Goal: Task Accomplishment & Management: Use online tool/utility

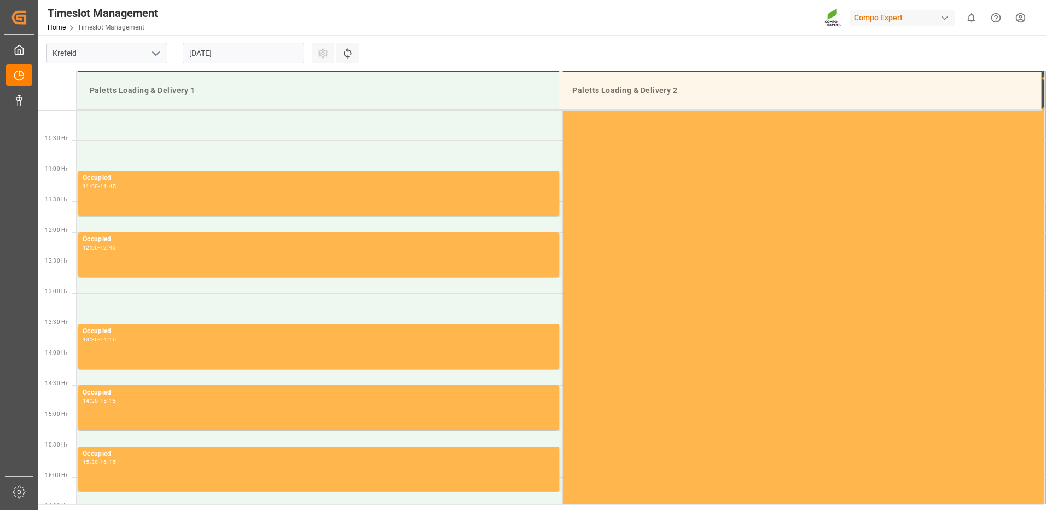
scroll to position [667, 0]
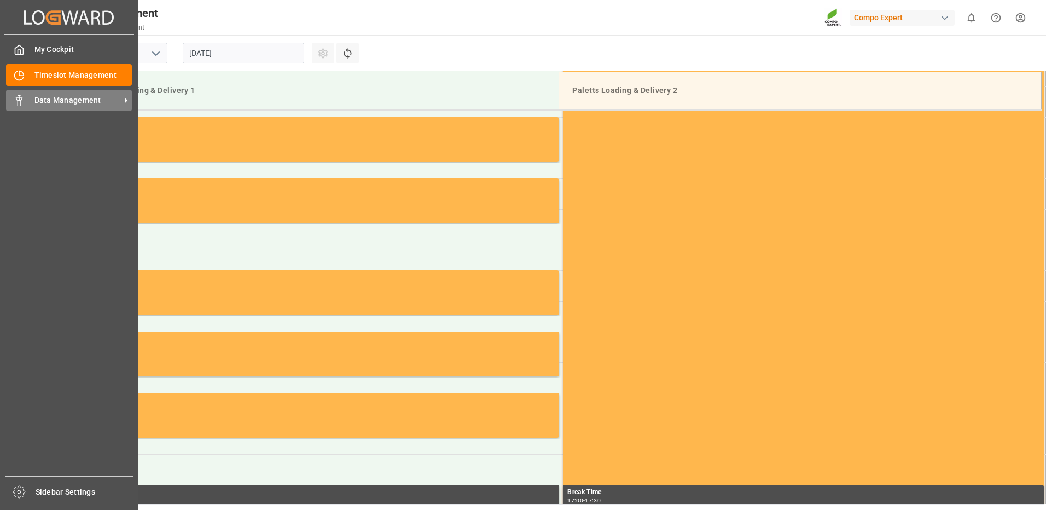
click at [112, 100] on span "Data Management" at bounding box center [77, 100] width 86 height 11
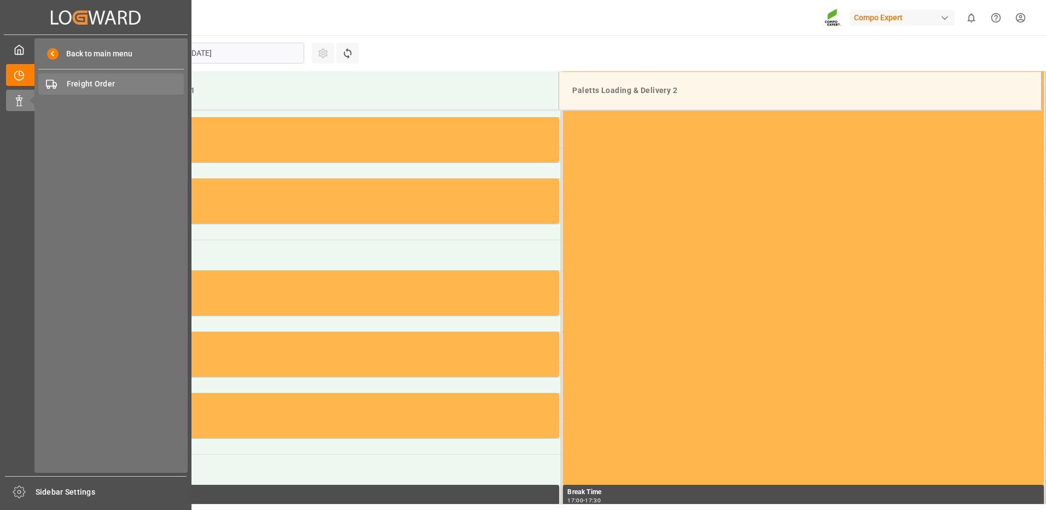
click at [122, 83] on span "Freight Order" at bounding box center [126, 83] width 118 height 11
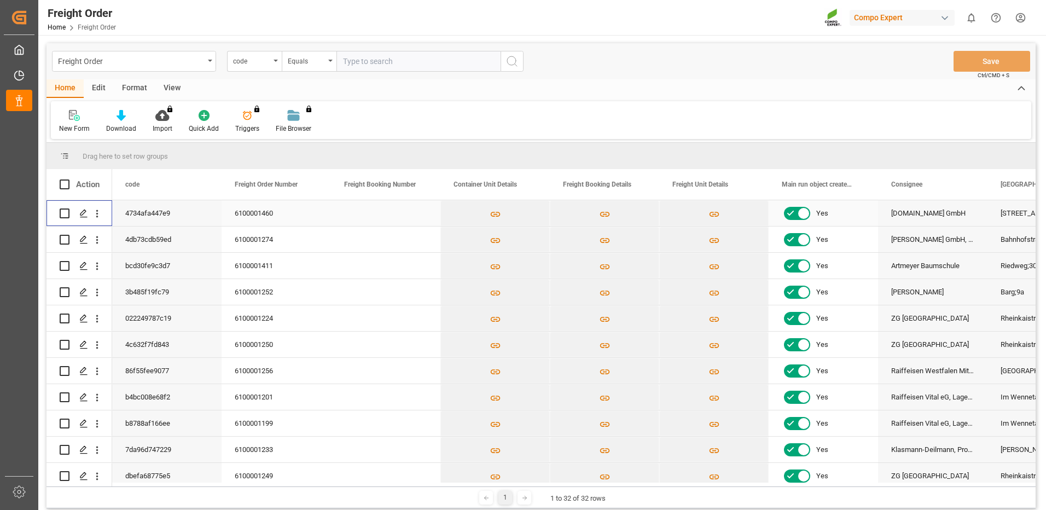
click at [63, 213] on input "Press Space to toggle row selection (unchecked)" at bounding box center [65, 214] width 10 height 10
checkbox input "true"
click at [83, 212] on icon "Press SPACE to deselect this row." at bounding box center [83, 213] width 9 height 9
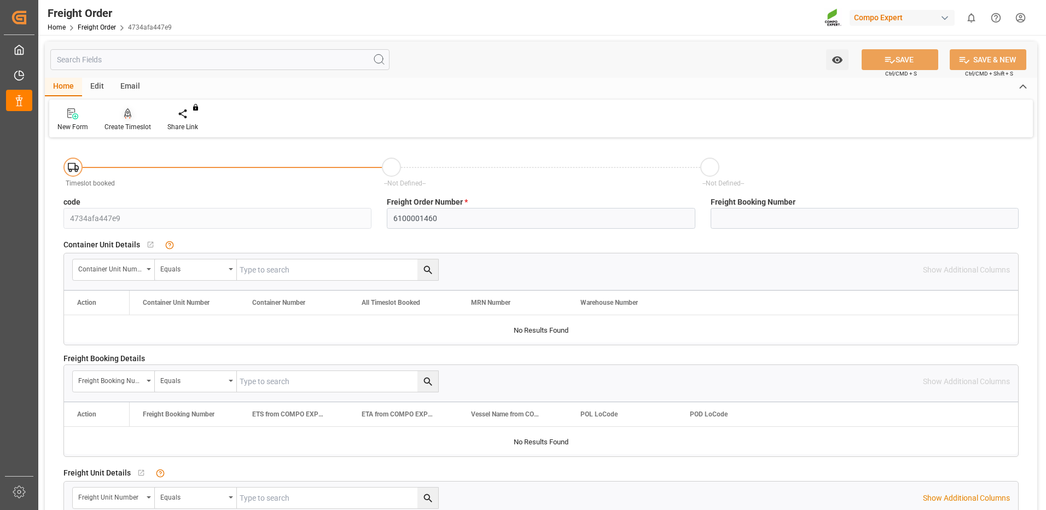
click at [128, 117] on icon at bounding box center [128, 112] width 8 height 9
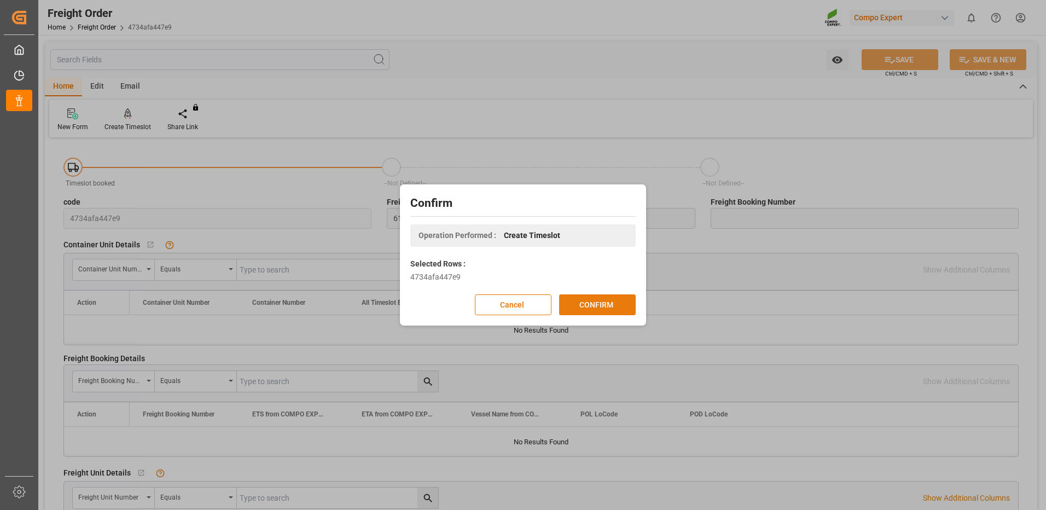
click at [576, 304] on button "CONFIRM" at bounding box center [597, 304] width 77 height 21
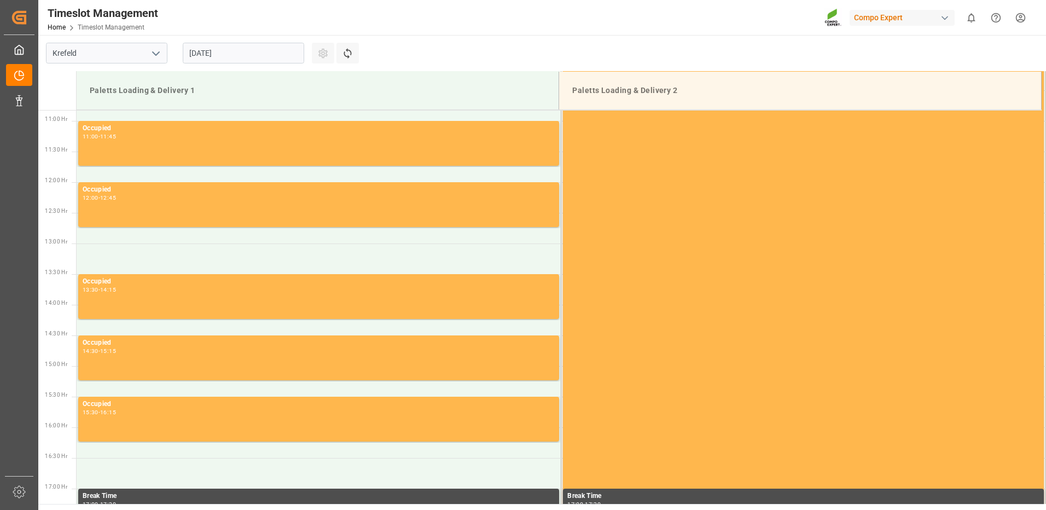
scroll to position [667, 0]
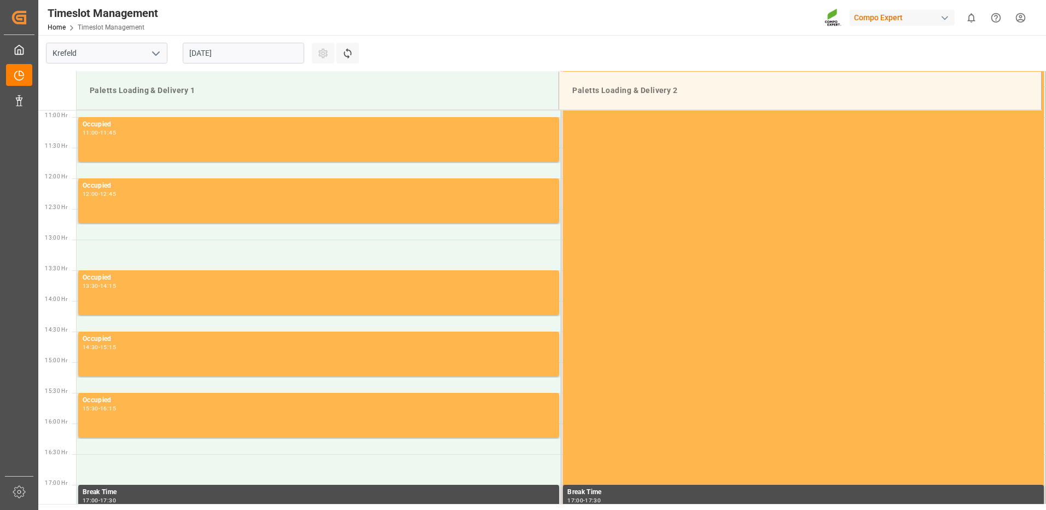
click at [287, 55] on input "[DATE]" at bounding box center [244, 53] width 122 height 21
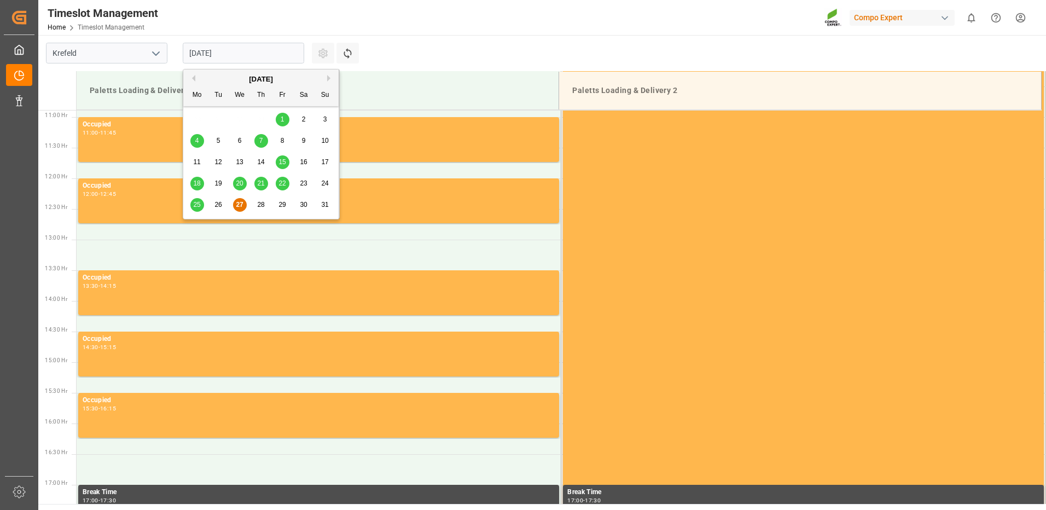
click at [280, 201] on span "29" at bounding box center [282, 205] width 7 height 8
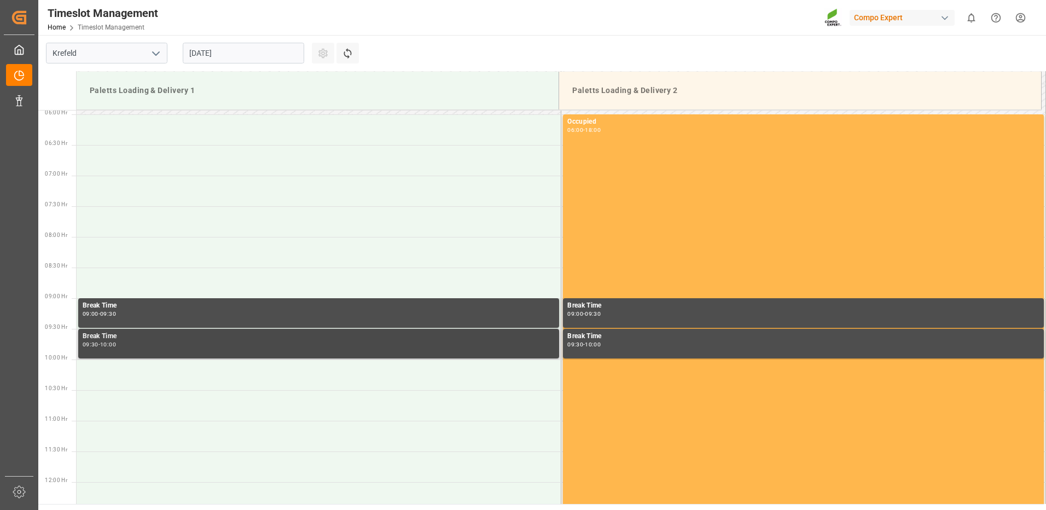
scroll to position [339, 0]
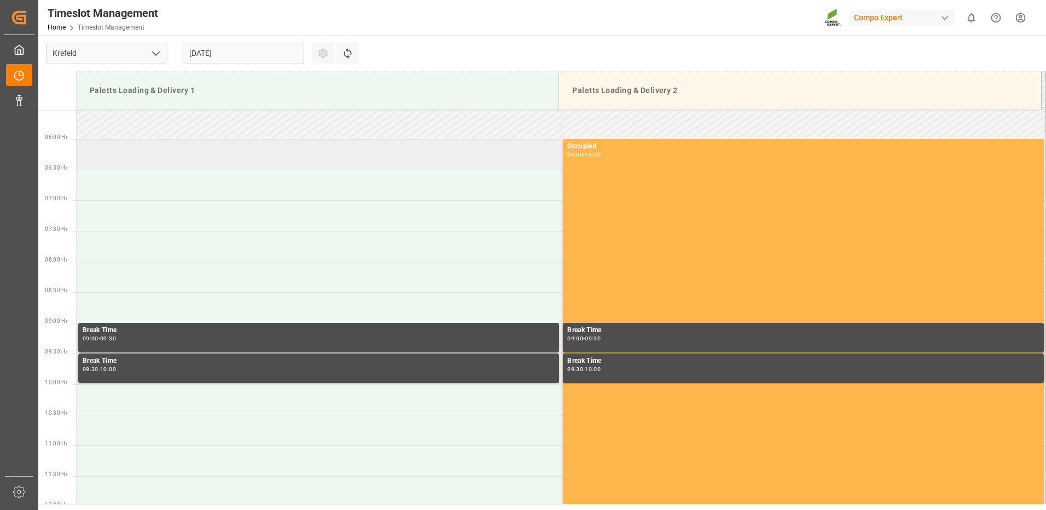
click at [136, 159] on td at bounding box center [319, 154] width 485 height 31
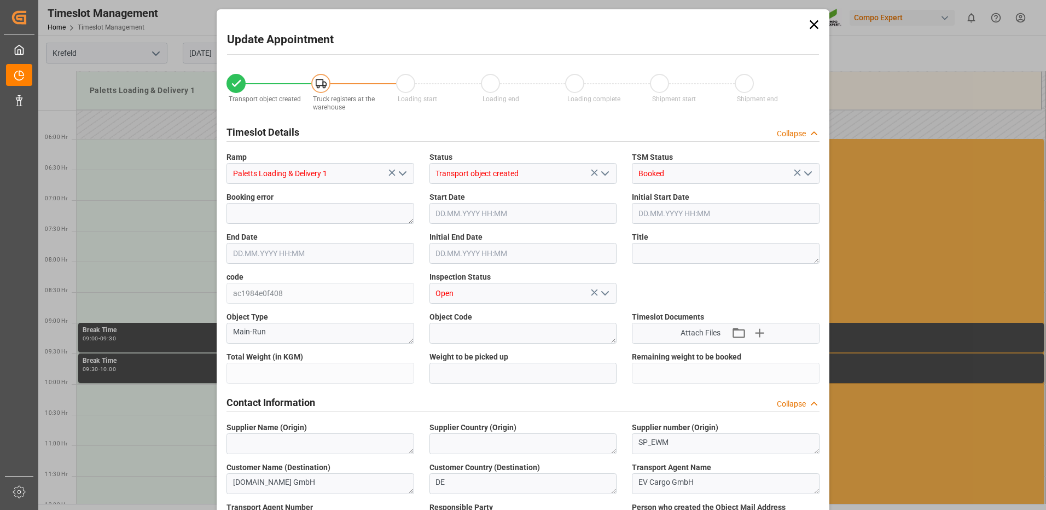
type input "24640.4"
type input "0"
type input "29.08.2025 06:00"
type input "29.08.2025 06:30"
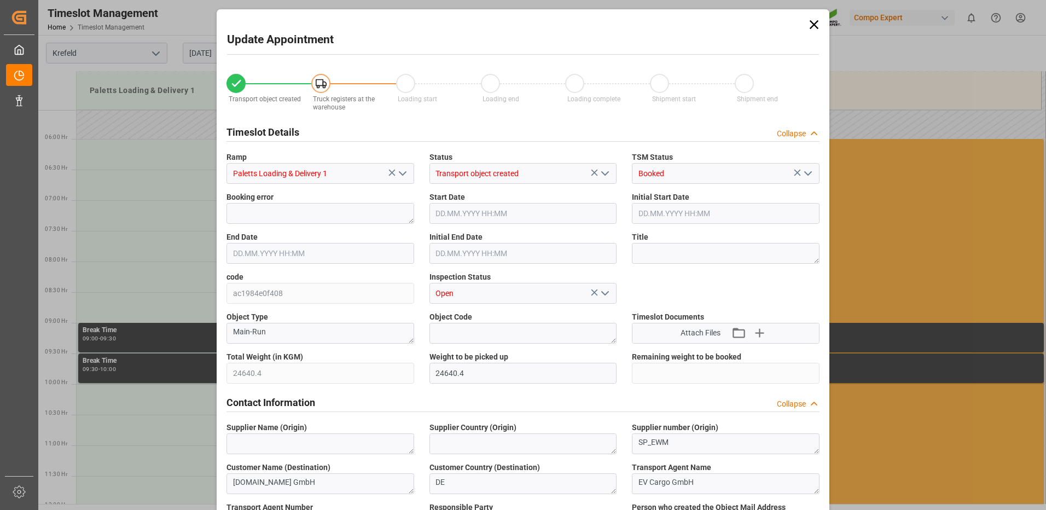
type input "27.08.2025 11:58"
type input "27.08.2025 10:11"
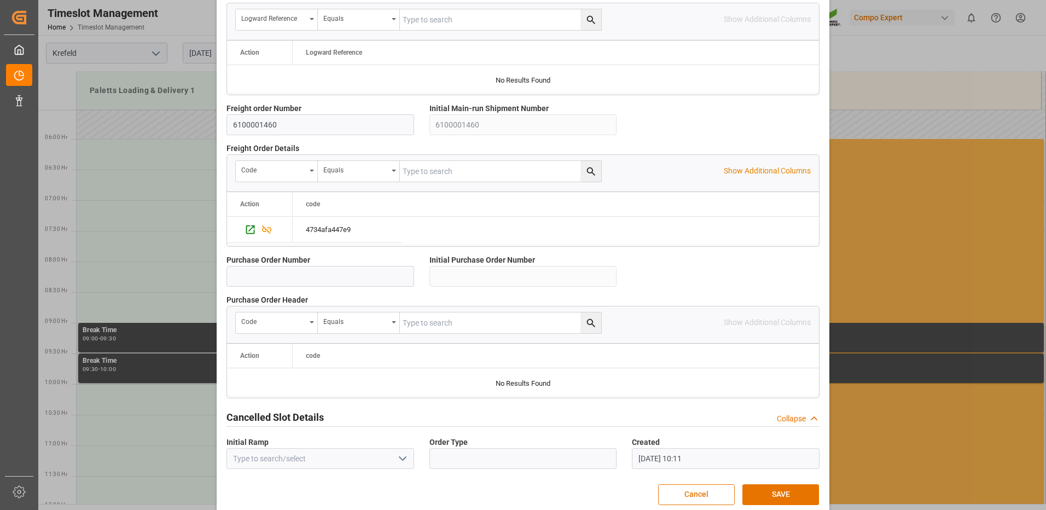
scroll to position [936, 0]
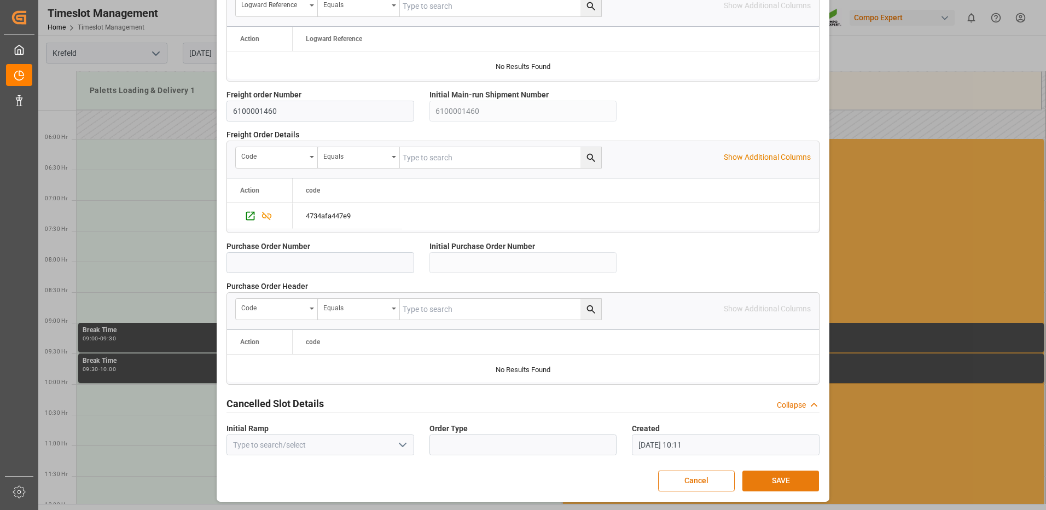
click at [761, 478] on button "SAVE" at bounding box center [781, 481] width 77 height 21
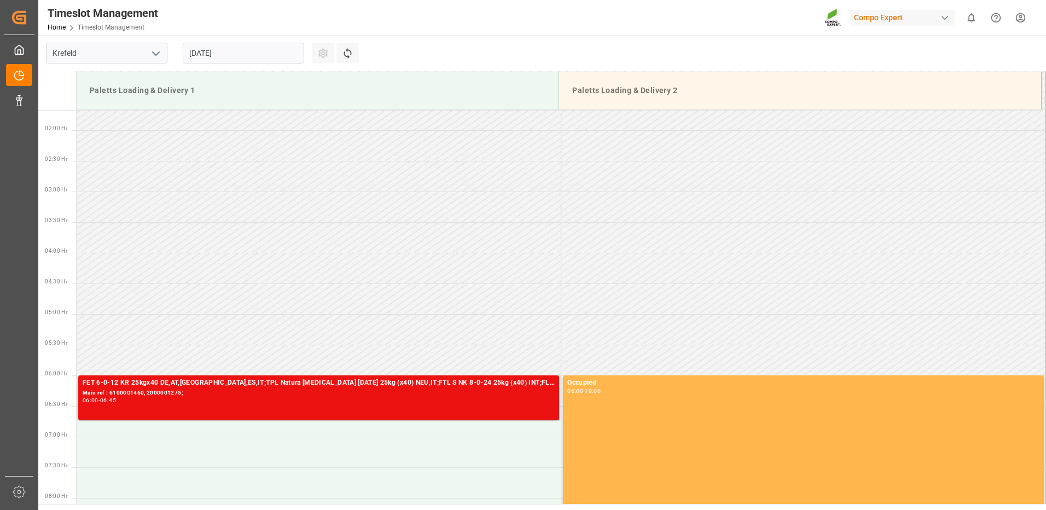
scroll to position [109, 0]
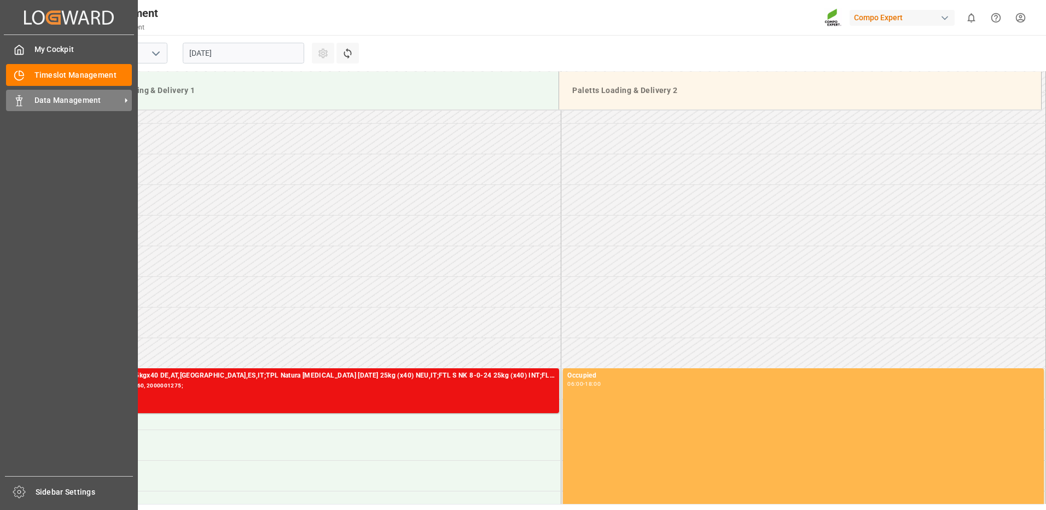
click at [71, 95] on span "Data Management" at bounding box center [77, 100] width 86 height 11
drag, startPoint x: 71, startPoint y: 95, endPoint x: 29, endPoint y: 80, distance: 44.1
click at [29, 80] on div "Timeslot Management Timeslot Management" at bounding box center [69, 74] width 126 height 21
click at [88, 97] on span "Data Management" at bounding box center [77, 100] width 86 height 11
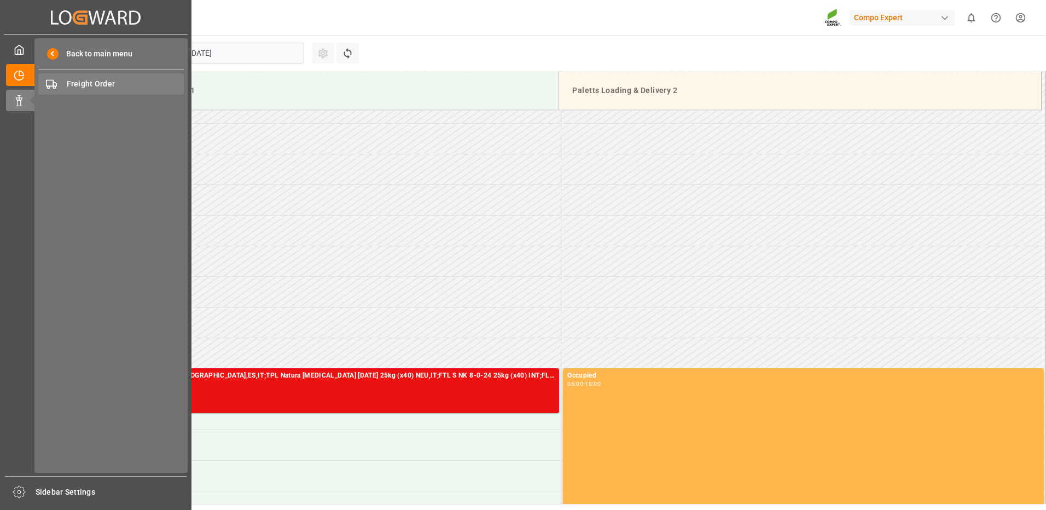
click at [97, 86] on span "Freight Order" at bounding box center [126, 83] width 118 height 11
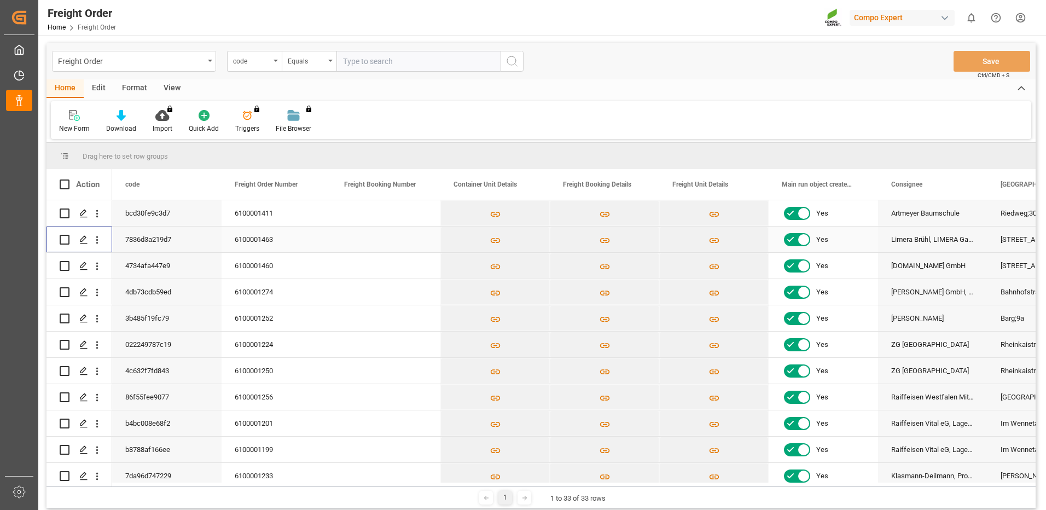
click at [67, 236] on input "Press Space to toggle row selection (unchecked)" at bounding box center [65, 240] width 10 height 10
checkbox input "true"
click at [83, 240] on icon "Press SPACE to deselect this row." at bounding box center [83, 239] width 9 height 9
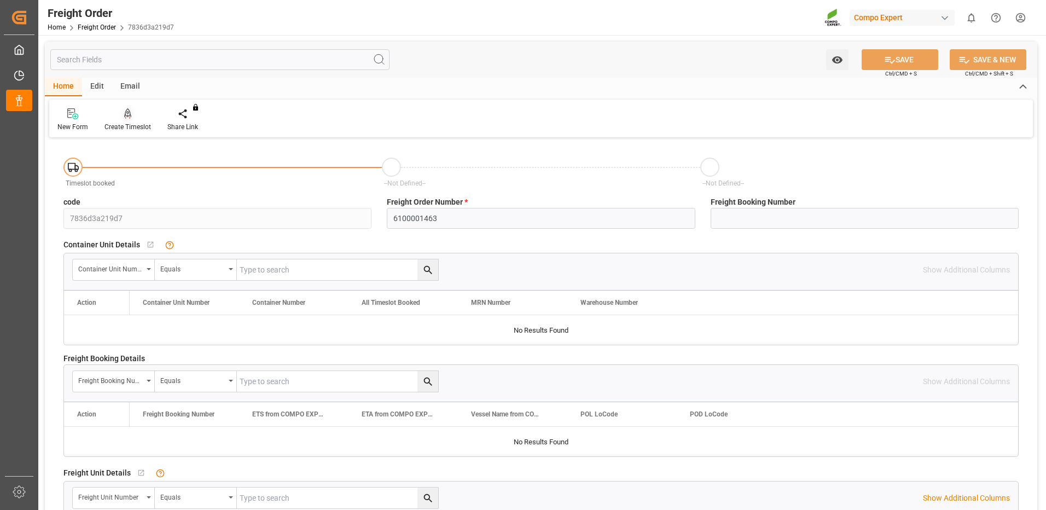
click at [127, 115] on icon at bounding box center [128, 112] width 8 height 9
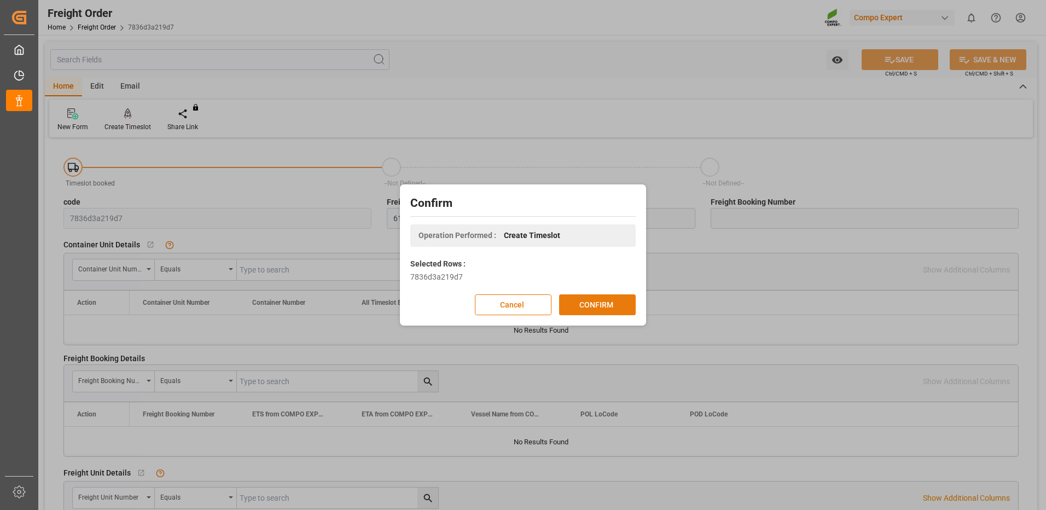
click at [584, 301] on button "CONFIRM" at bounding box center [597, 304] width 77 height 21
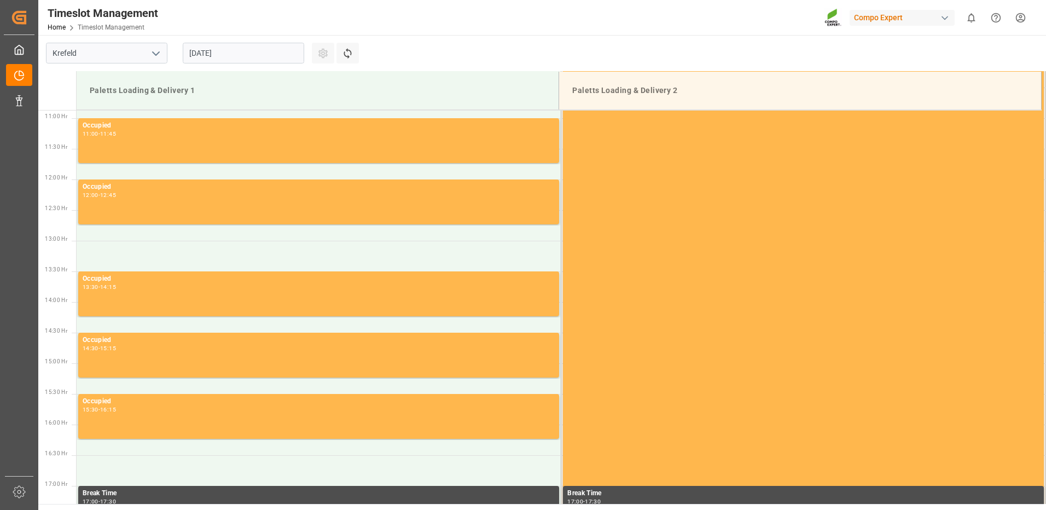
scroll to position [667, 0]
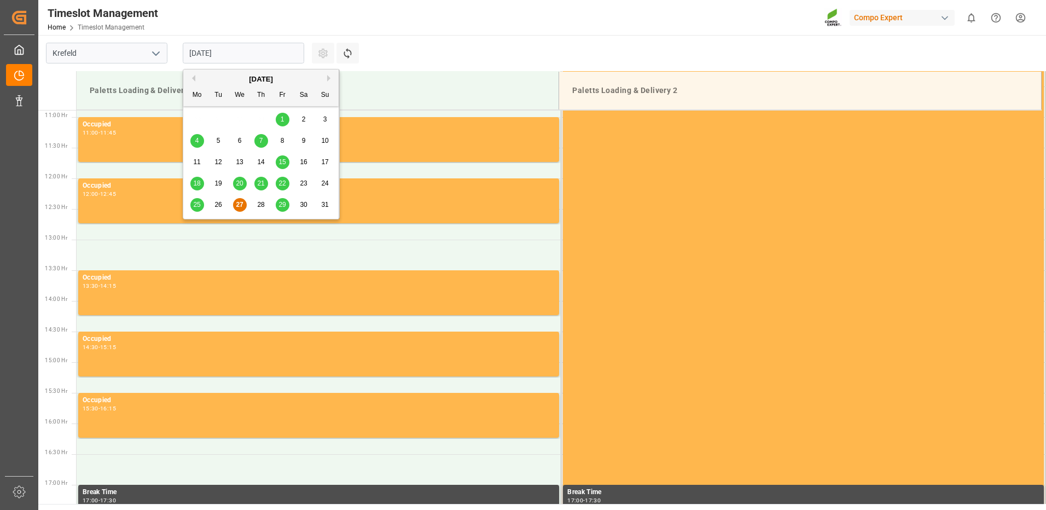
drag, startPoint x: 274, startPoint y: 56, endPoint x: 279, endPoint y: 59, distance: 5.9
click at [275, 56] on input "[DATE]" at bounding box center [244, 53] width 122 height 21
click at [284, 207] on span "29" at bounding box center [282, 205] width 7 height 8
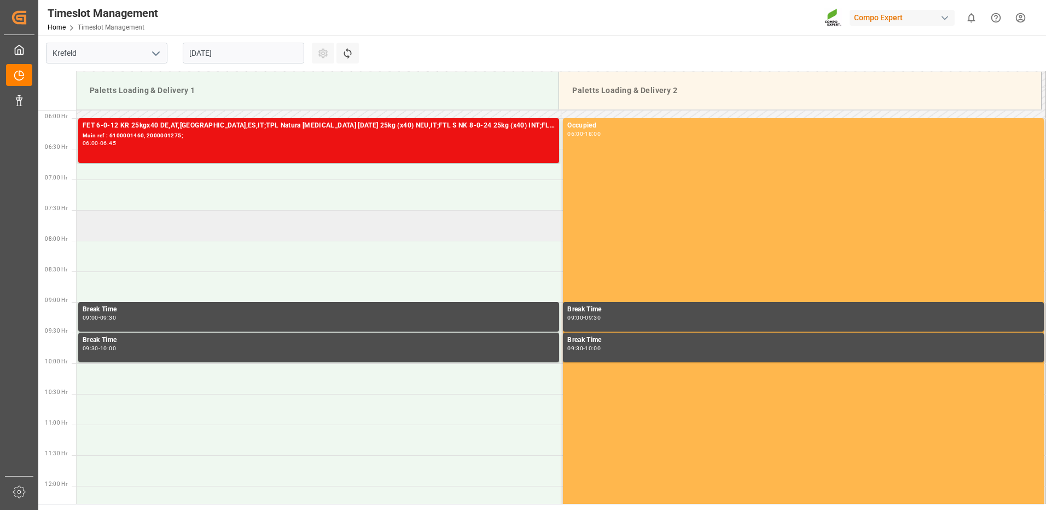
scroll to position [339, 0]
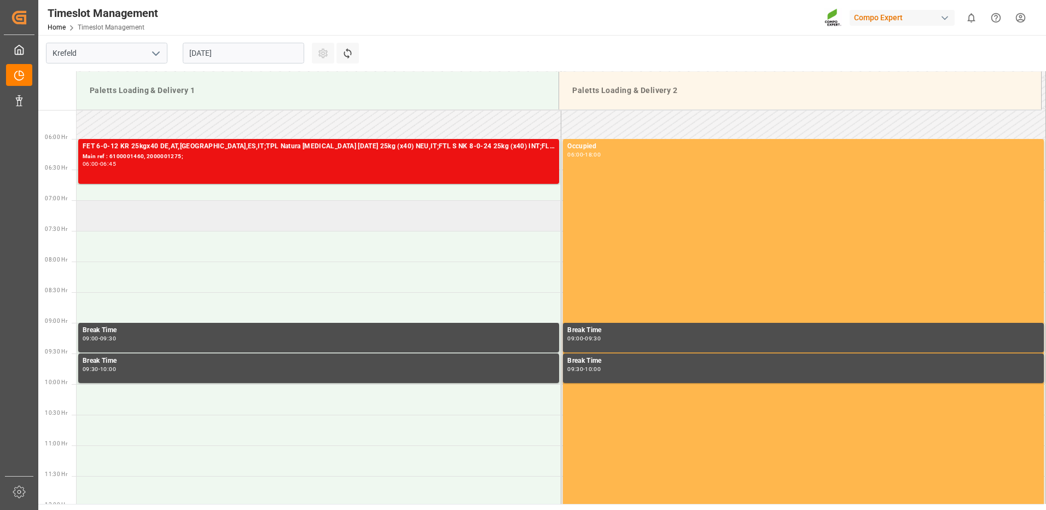
click at [153, 208] on td at bounding box center [319, 215] width 485 height 31
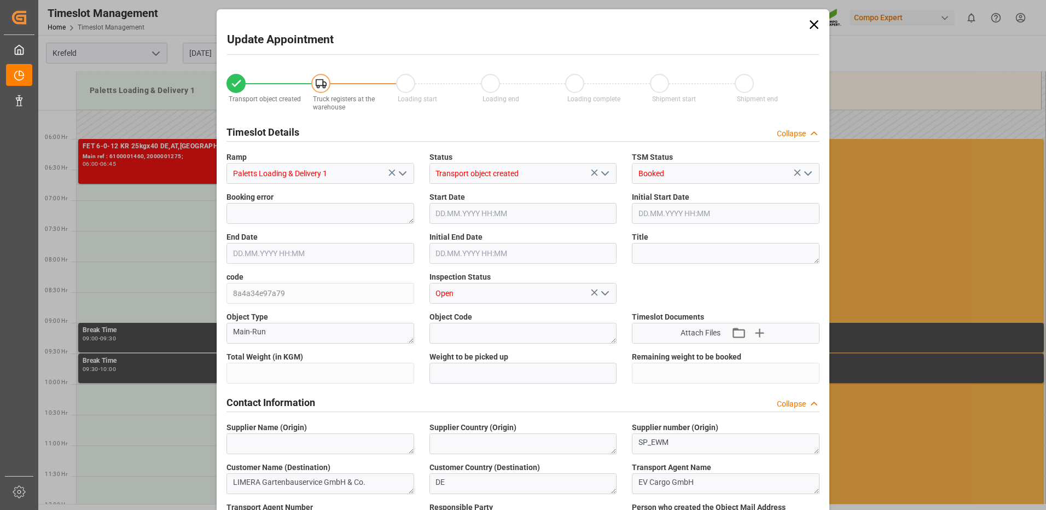
type input "24372.4"
type input "0"
type input "[DATE] 07:00"
type input "[DATE] 07:30"
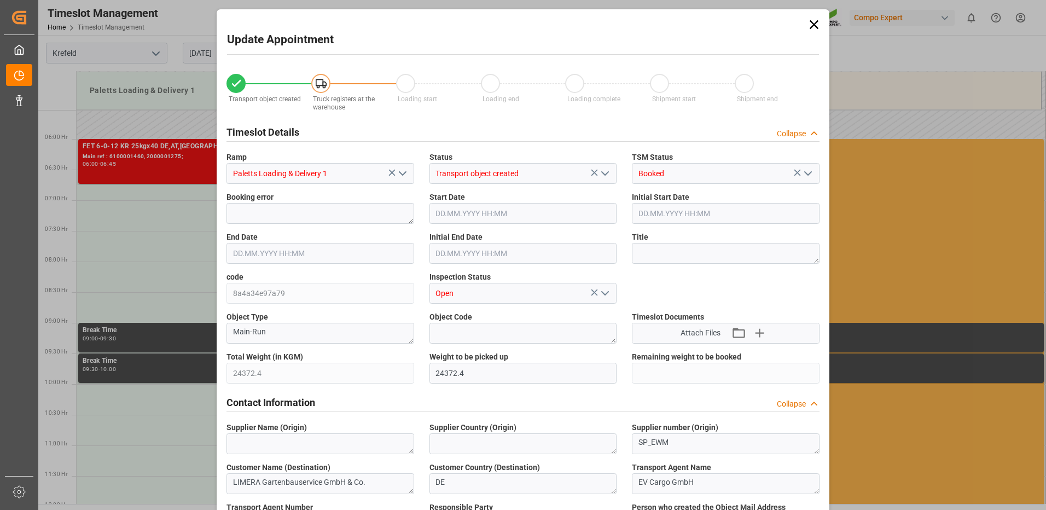
type input "[DATE] 12:12"
type input "[DATE] 10:17"
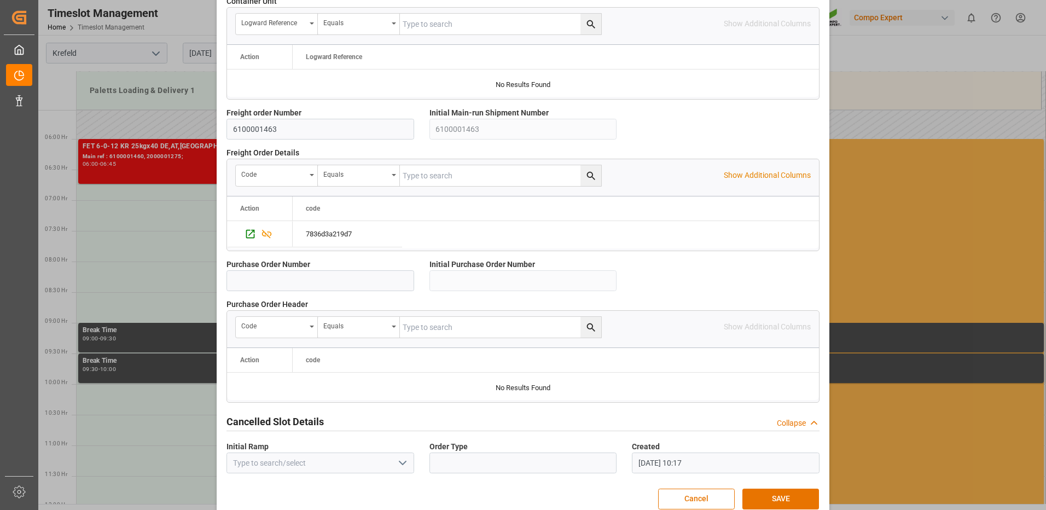
scroll to position [936, 0]
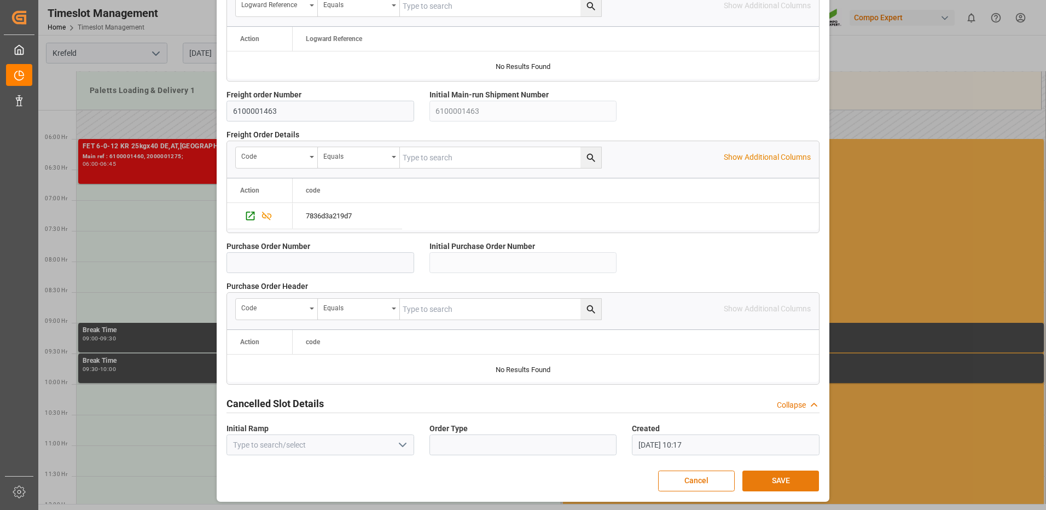
click at [777, 479] on button "SAVE" at bounding box center [781, 481] width 77 height 21
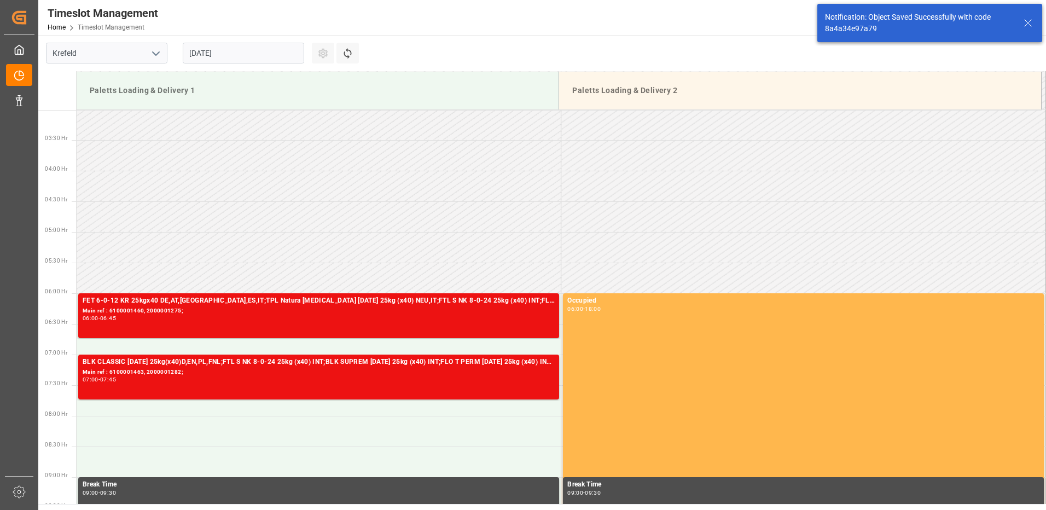
scroll to position [361, 0]
